Goal: Transaction & Acquisition: Download file/media

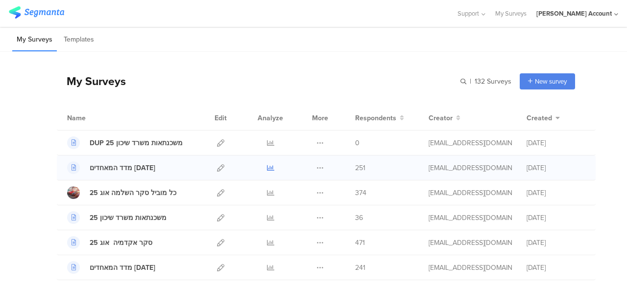
click at [267, 168] on icon at bounding box center [270, 168] width 7 height 7
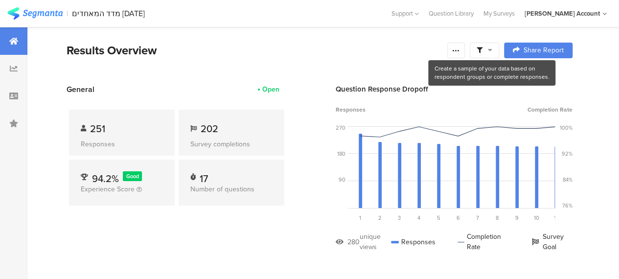
click at [493, 48] on icon at bounding box center [490, 50] width 4 height 7
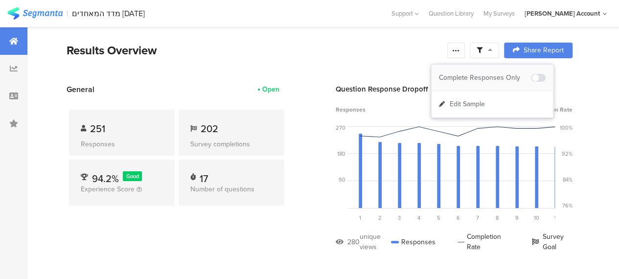
click at [499, 73] on div "Complete Responses Only" at bounding box center [485, 78] width 92 height 10
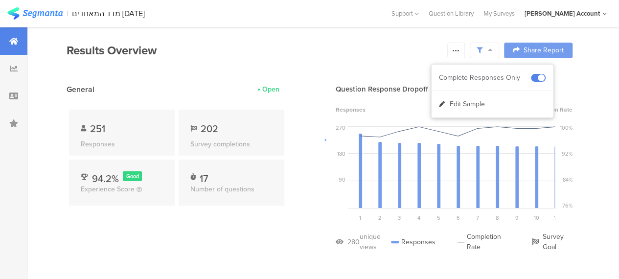
click at [320, 54] on div at bounding box center [309, 139] width 619 height 279
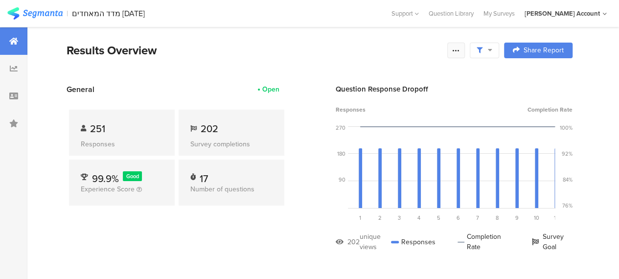
click at [465, 49] on div at bounding box center [457, 51] width 18 height 16
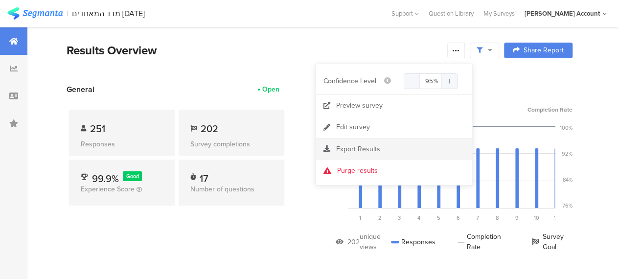
click at [347, 147] on span "Export Results" at bounding box center [358, 149] width 44 height 10
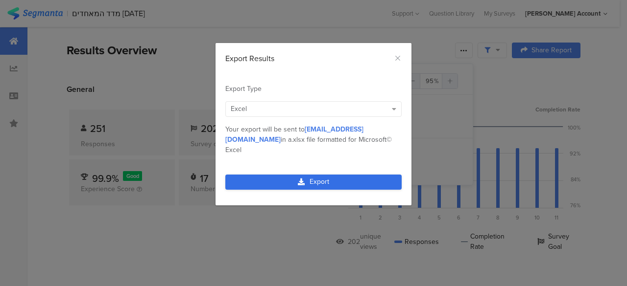
click at [334, 175] on link "Export" at bounding box center [313, 182] width 176 height 15
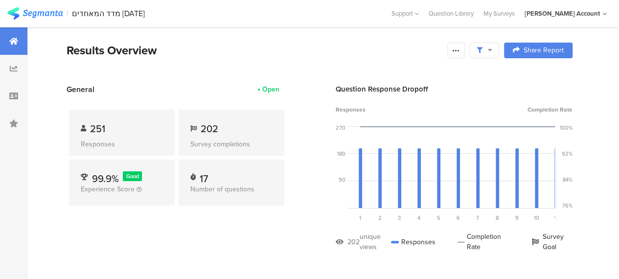
click at [224, 228] on div "General Open 251 Responses 202 Survey completions 99.9% Good Experience Score 1…" at bounding box center [177, 175] width 220 height 183
click at [287, 57] on div "Results Overview" at bounding box center [255, 51] width 376 height 18
